Goal: Task Accomplishment & Management: Use online tool/utility

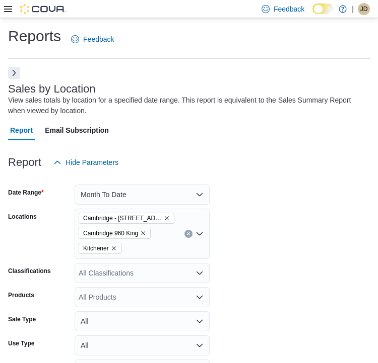
scroll to position [213, 0]
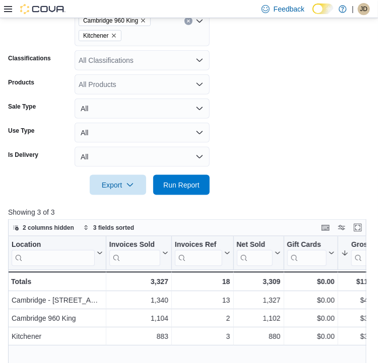
click at [7, 7] on icon at bounding box center [8, 9] width 8 height 8
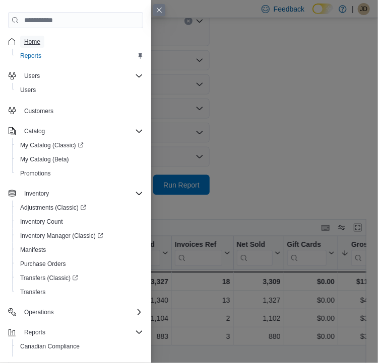
click at [37, 42] on span "Home" at bounding box center [32, 42] width 16 height 8
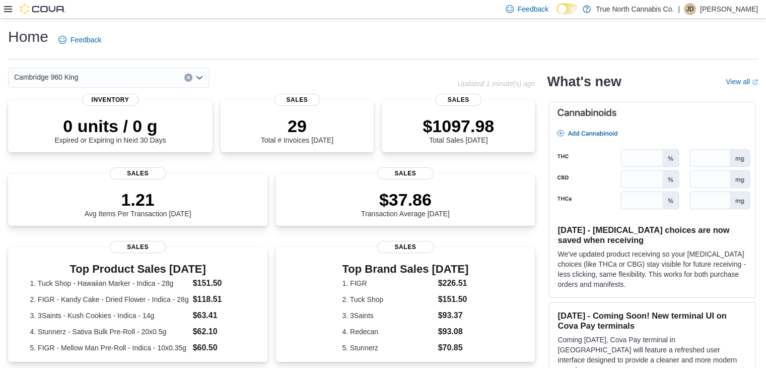
click at [201, 76] on icon "Open list of options" at bounding box center [199, 77] width 6 height 3
click at [377, 36] on div "Home Feedback" at bounding box center [383, 40] width 750 height 26
click at [197, 75] on icon "Open list of options" at bounding box center [199, 78] width 8 height 8
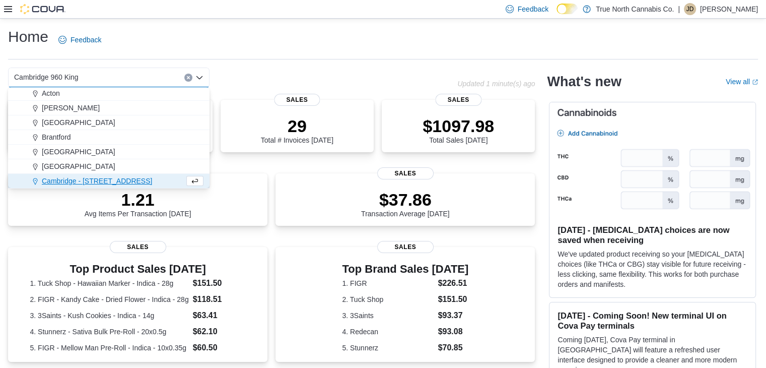
scroll to position [45, 0]
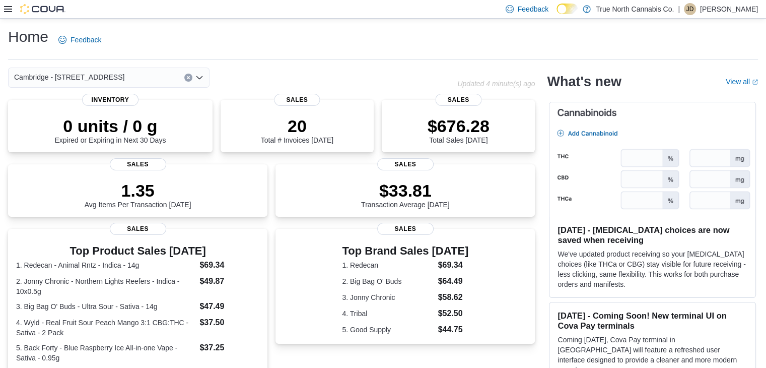
click at [5, 3] on div at bounding box center [34, 9] width 61 height 18
click at [5, 16] on div at bounding box center [34, 9] width 61 height 18
click at [3, 9] on div "Feedback Dark Mode True North Cannabis Co. | JD Jessica Devereux" at bounding box center [383, 9] width 766 height 19
click at [12, 11] on div at bounding box center [34, 9] width 61 height 10
click at [6, 9] on icon at bounding box center [8, 9] width 8 height 6
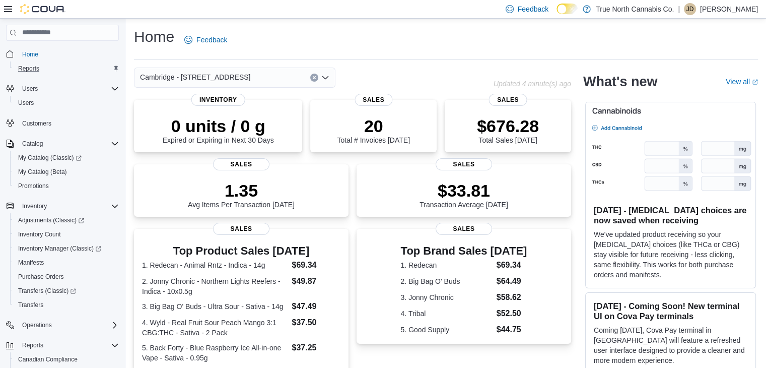
click at [45, 68] on div "Reports" at bounding box center [66, 68] width 105 height 12
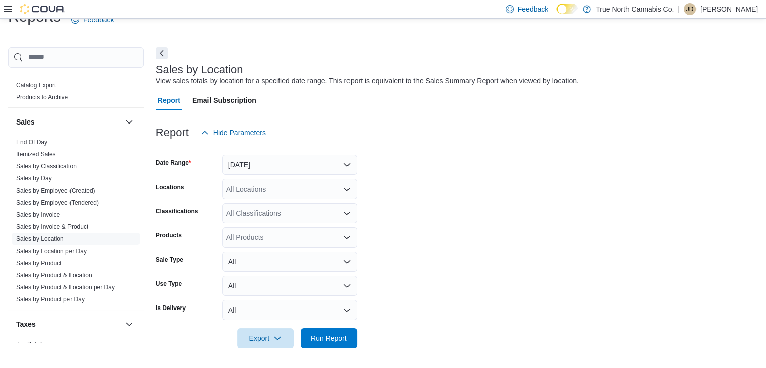
scroll to position [668, 0]
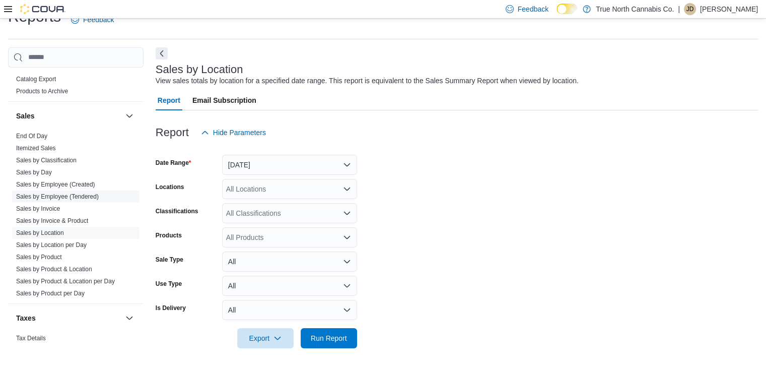
click at [75, 194] on link "Sales by Employee (Tendered)" at bounding box center [57, 196] width 83 height 7
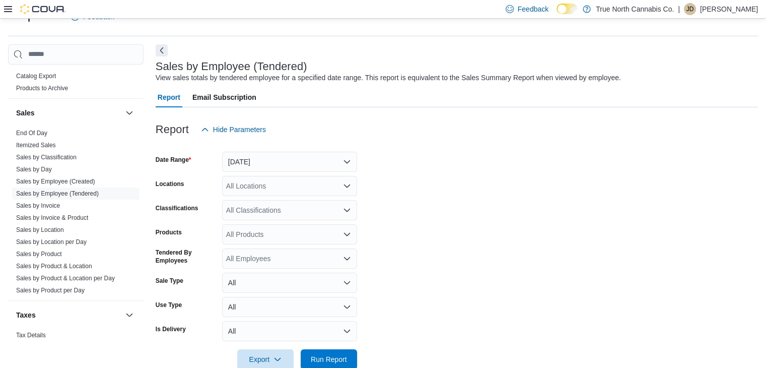
scroll to position [44, 0]
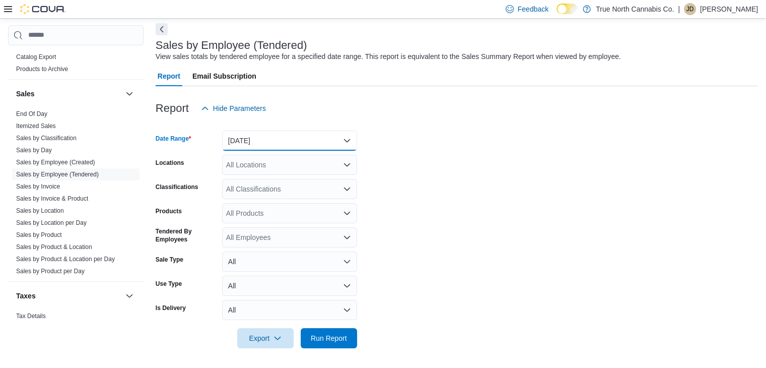
click at [347, 144] on button "Yesterday" at bounding box center [289, 140] width 135 height 20
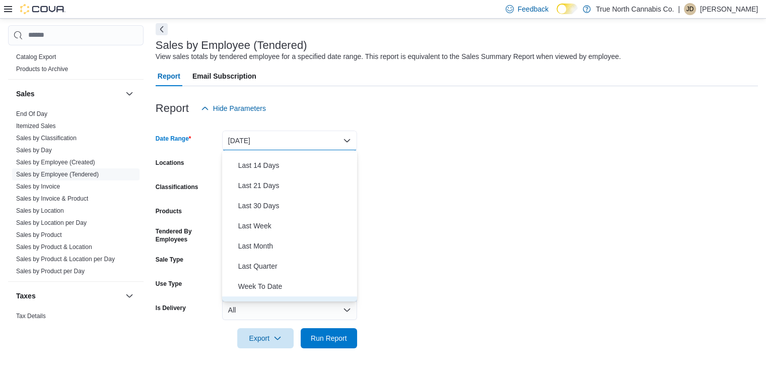
scroll to position [111, 0]
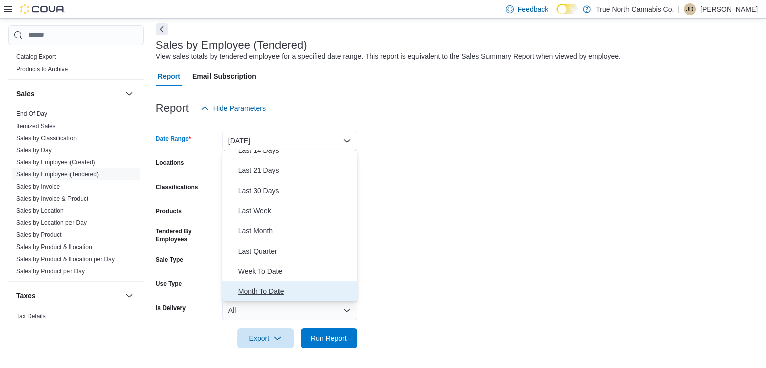
click at [222, 281] on button "Month To Date" at bounding box center [289, 291] width 135 height 20
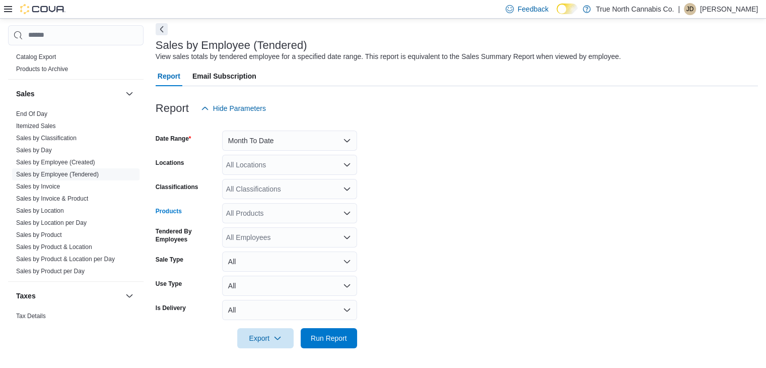
click at [272, 211] on div "All Products" at bounding box center [289, 213] width 135 height 20
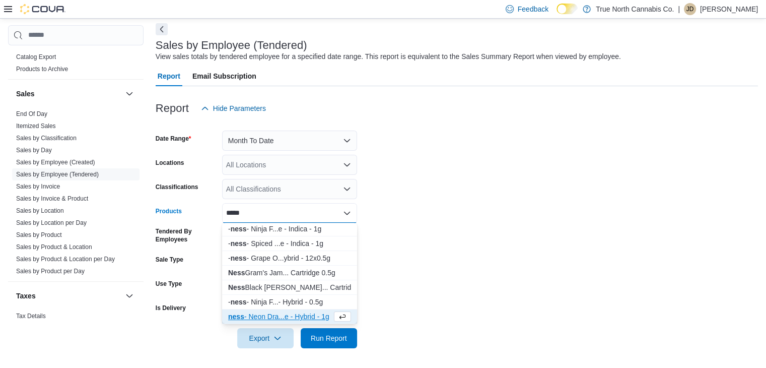
scroll to position [337, 0]
type input "****"
click at [285, 299] on div "ness - Neon Dra...e - Hybrid - 1g" at bounding box center [289, 301] width 123 height 10
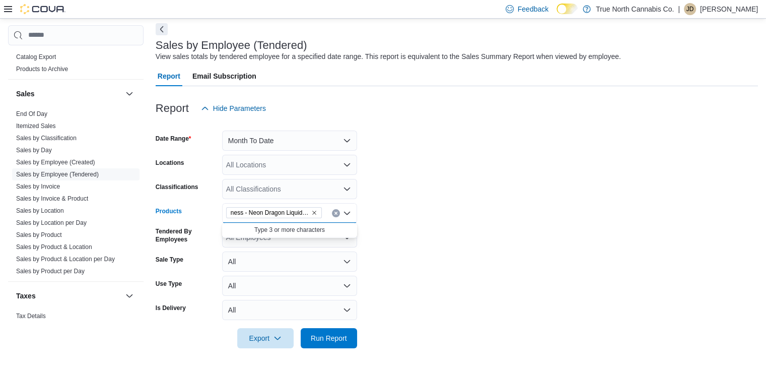
scroll to position [0, 0]
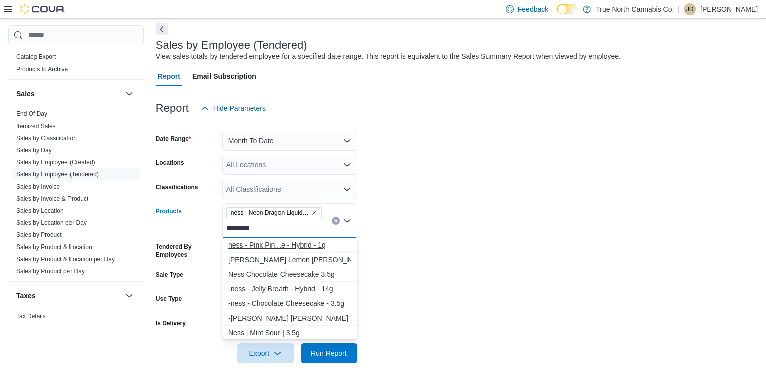
type input "*********"
click at [286, 245] on div "ness - Pink Pin...e - Hybrid - 1g" at bounding box center [289, 245] width 123 height 10
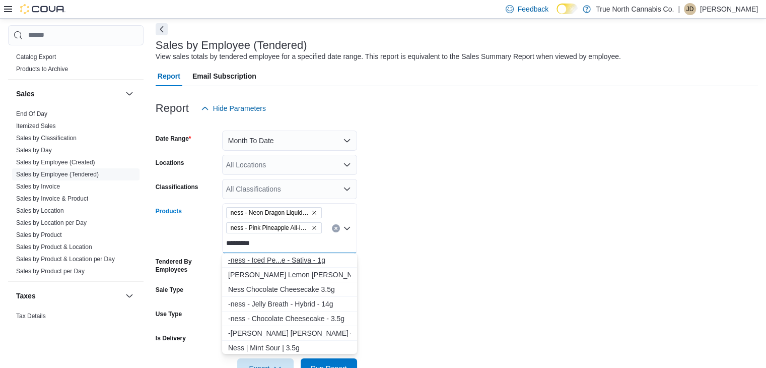
type input "*********"
click at [312, 260] on div "-ness - Iced Pe...e - Sativa - 1g" at bounding box center [289, 260] width 123 height 10
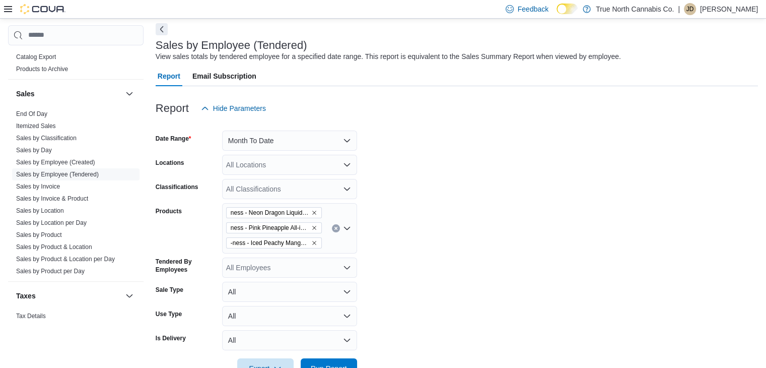
click at [377, 242] on form "Date Range Month To Date Locations All Locations Classifications All Classifica…" at bounding box center [457, 248] width 602 height 260
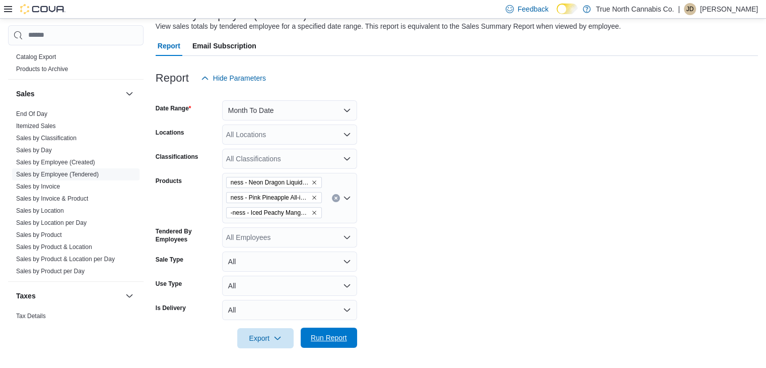
click at [347, 337] on span "Run Report" at bounding box center [329, 337] width 44 height 20
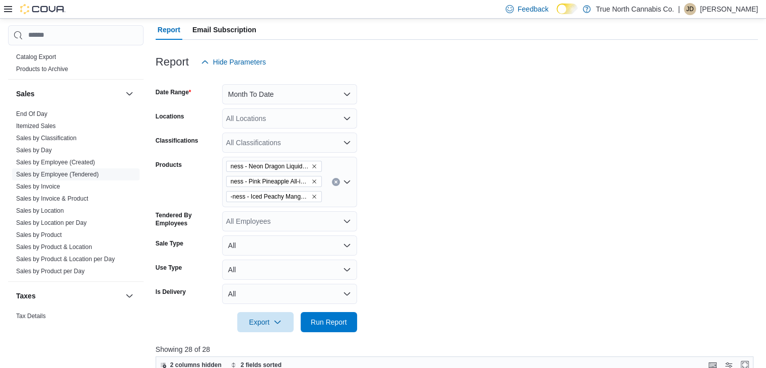
scroll to position [90, 0]
click at [271, 134] on div "All Classifications" at bounding box center [289, 143] width 135 height 20
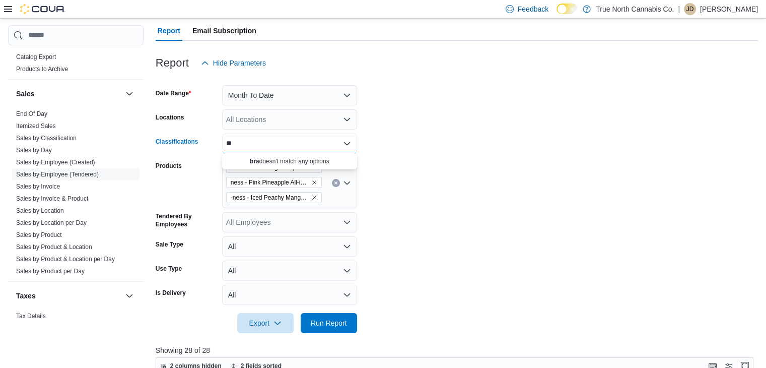
type input "*"
click at [244, 123] on div "All Locations" at bounding box center [289, 119] width 135 height 20
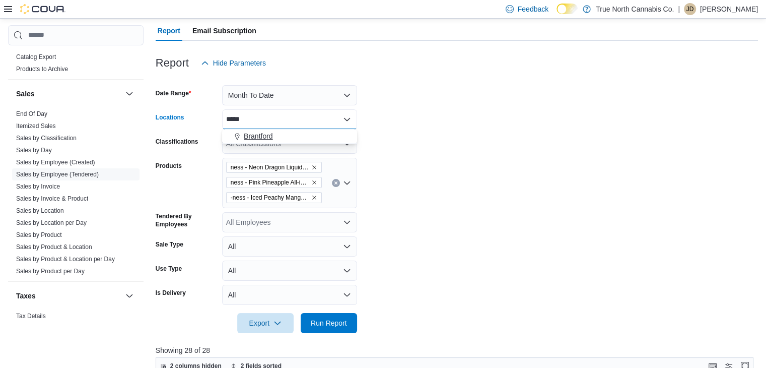
type input "*****"
click at [249, 135] on span "Brantford" at bounding box center [258, 136] width 29 height 10
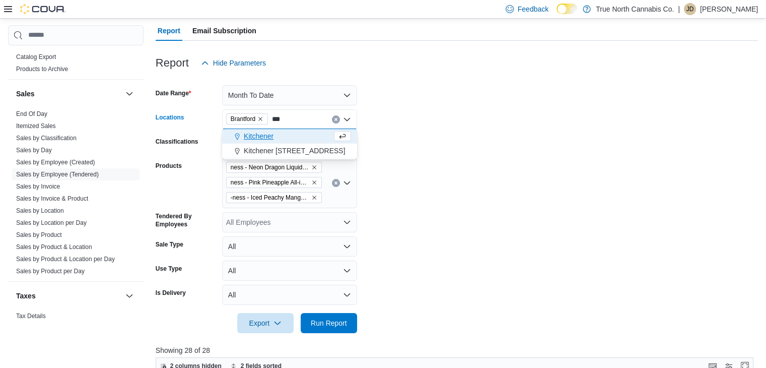
type input "***"
click at [249, 135] on span "Kitchener" at bounding box center [259, 136] width 30 height 10
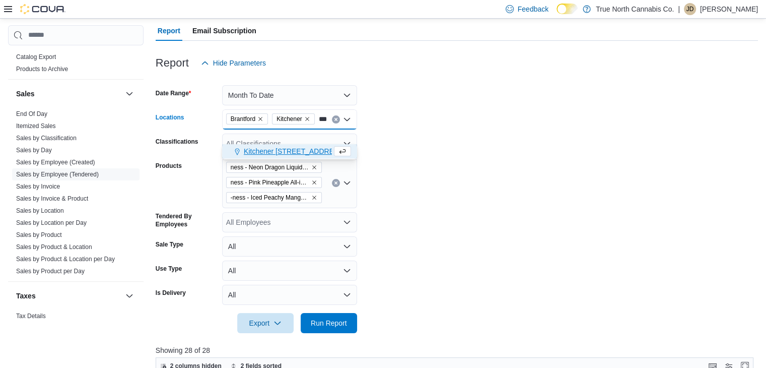
type input "***"
click at [260, 152] on span "Kitchener [STREET_ADDRESS]" at bounding box center [295, 151] width 102 height 10
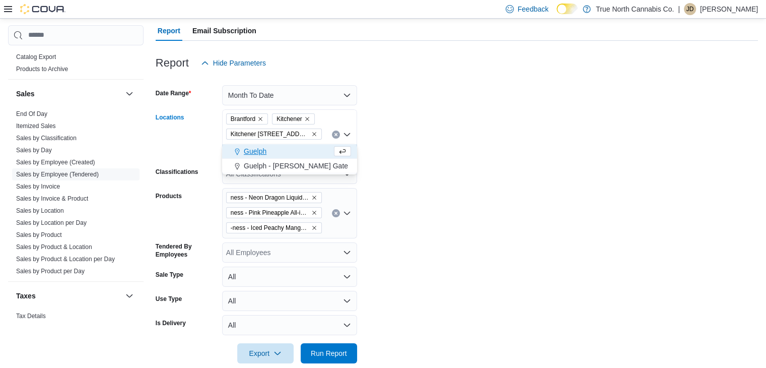
type input "**"
click at [260, 152] on span "Guelph" at bounding box center [255, 151] width 23 height 10
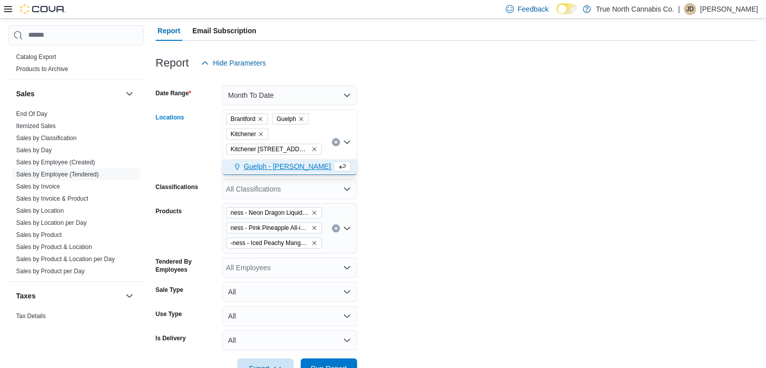
type input "**"
click at [261, 169] on span "Guelph - [PERSON_NAME] Gate" at bounding box center [296, 166] width 104 height 10
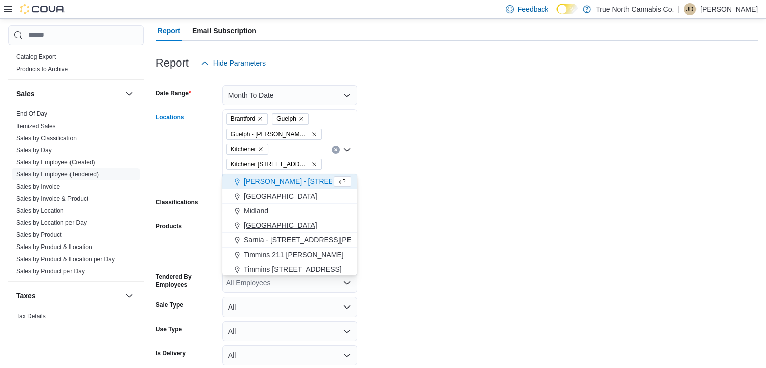
type input "**"
click at [267, 224] on span "[GEOGRAPHIC_DATA]" at bounding box center [281, 225] width 74 height 10
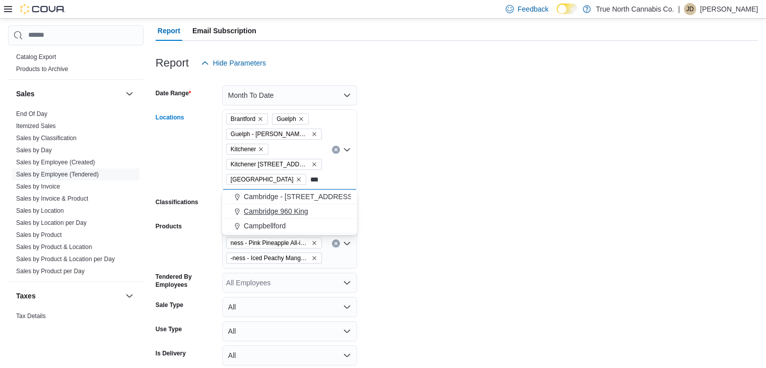
type input "***"
click at [275, 212] on span "Cambridge 960 King" at bounding box center [276, 211] width 64 height 10
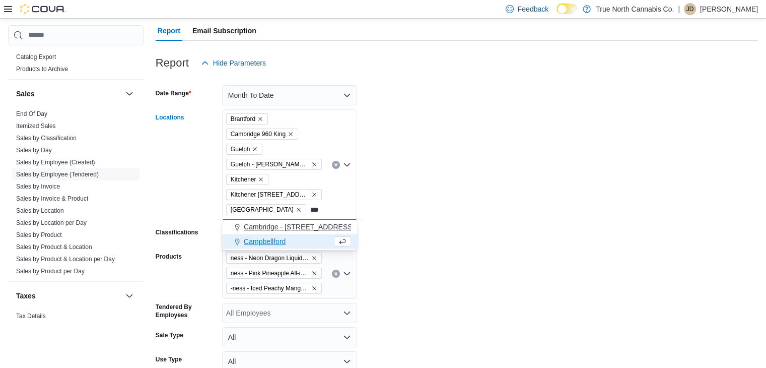
type input "***"
click at [278, 223] on span "Cambridge - [STREET_ADDRESS]" at bounding box center [299, 227] width 110 height 10
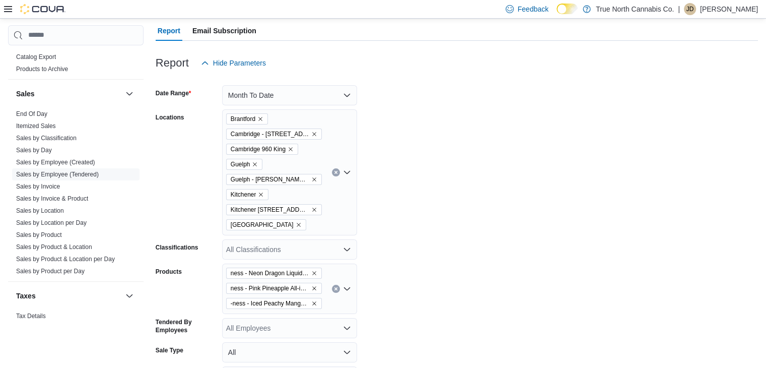
click at [377, 99] on form "Date Range Month To Date Locations Brantford Cambridge - 51 Main St Cambridge 9…" at bounding box center [457, 255] width 602 height 365
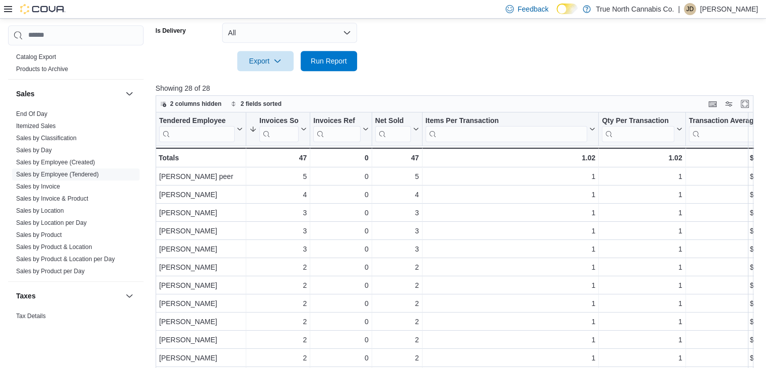
scroll to position [486, 0]
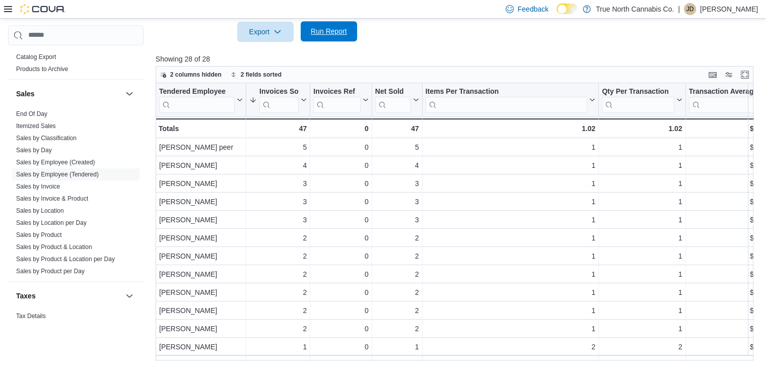
click at [332, 35] on span "Run Report" at bounding box center [329, 31] width 36 height 10
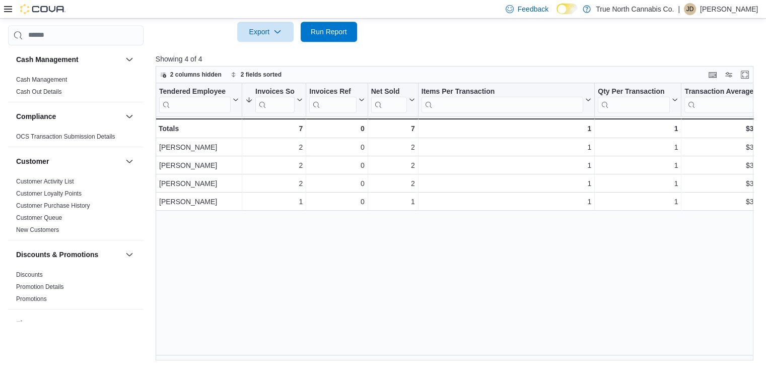
click at [5, 8] on icon at bounding box center [8, 9] width 8 height 8
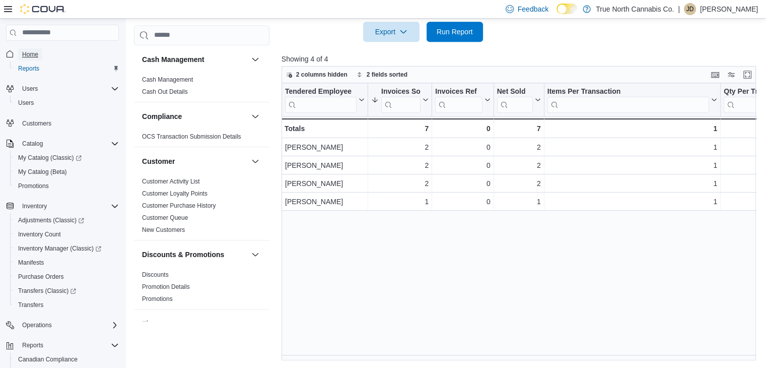
click at [35, 54] on span "Home" at bounding box center [30, 54] width 16 height 8
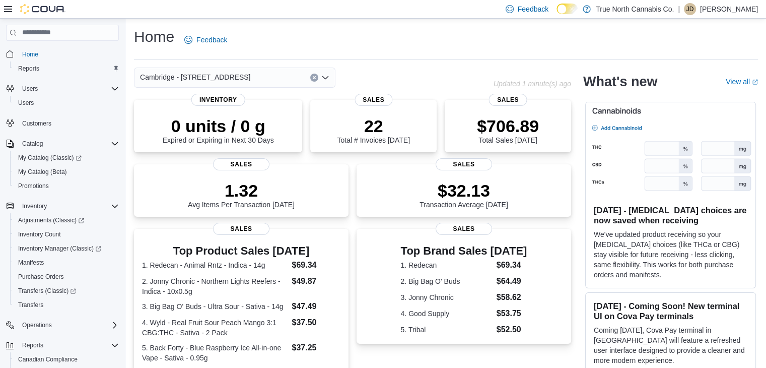
click at [324, 75] on icon "Open list of options" at bounding box center [325, 78] width 8 height 8
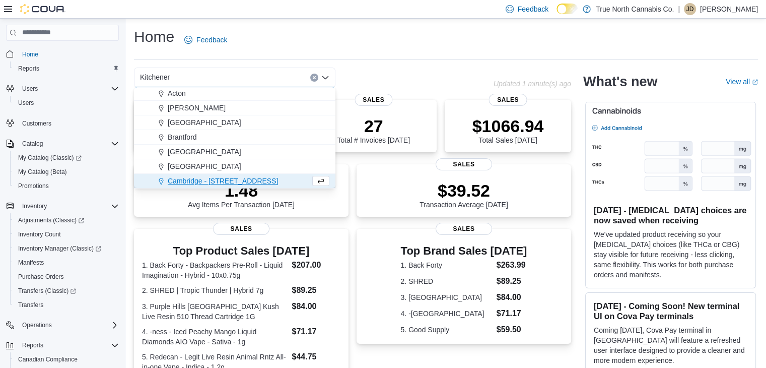
scroll to position [45, 0]
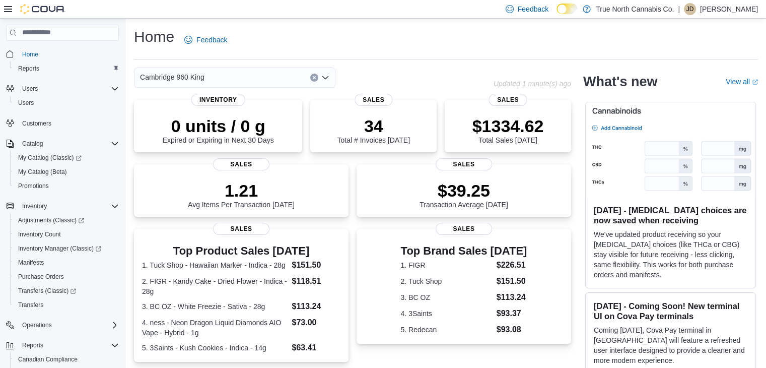
click at [377, 74] on div "Cambridge 960 King" at bounding box center [313, 77] width 359 height 20
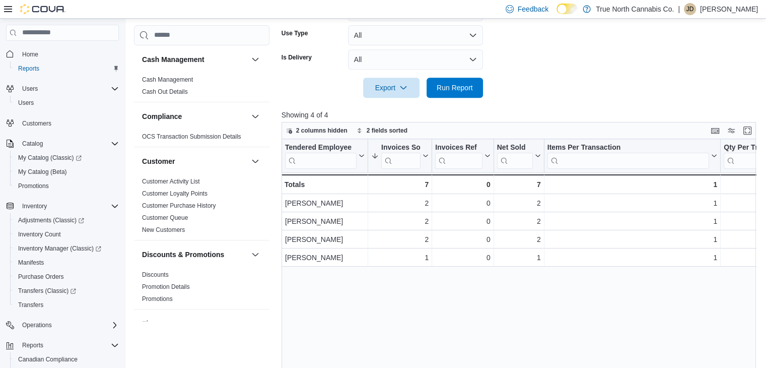
scroll to position [435, 0]
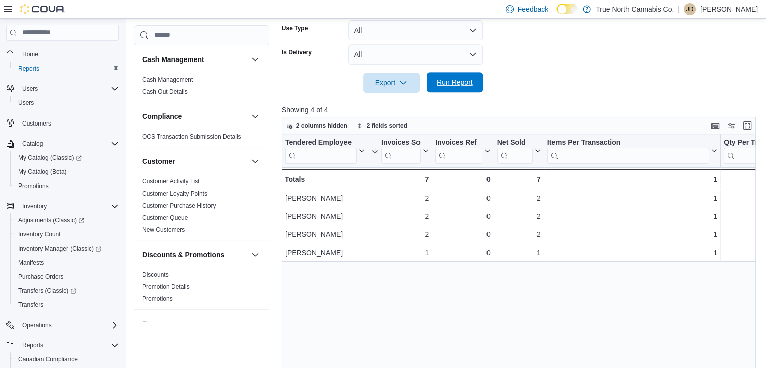
click at [446, 85] on span "Run Report" at bounding box center [454, 82] width 36 height 10
